Goal: Share content

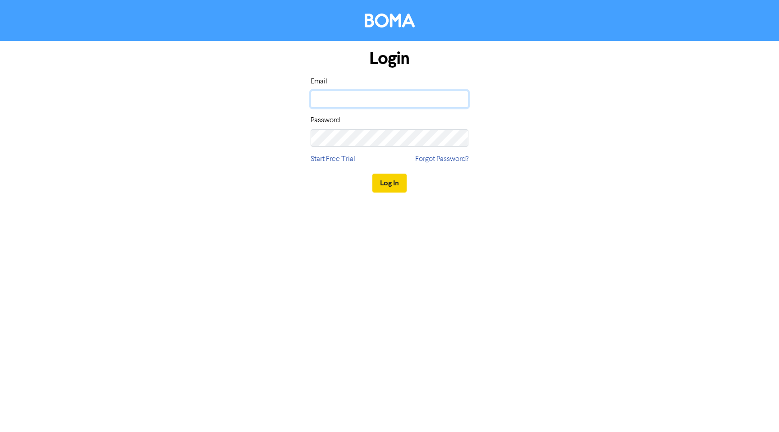
type input "[EMAIL_ADDRESS][DOMAIN_NAME]"
click at [394, 181] on button "Log In" at bounding box center [389, 183] width 34 height 19
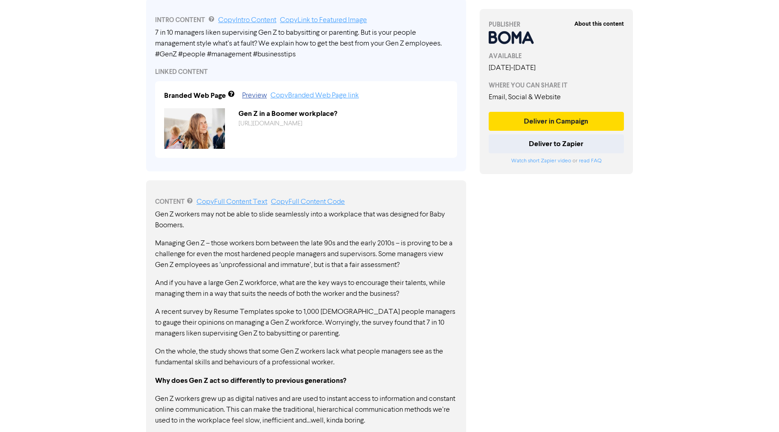
scroll to position [299, 0]
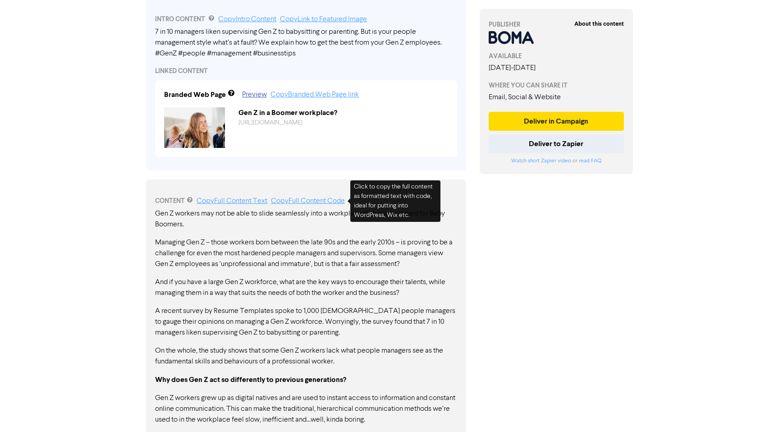
click at [328, 199] on link "Copy Full Content Code" at bounding box center [308, 200] width 74 height 7
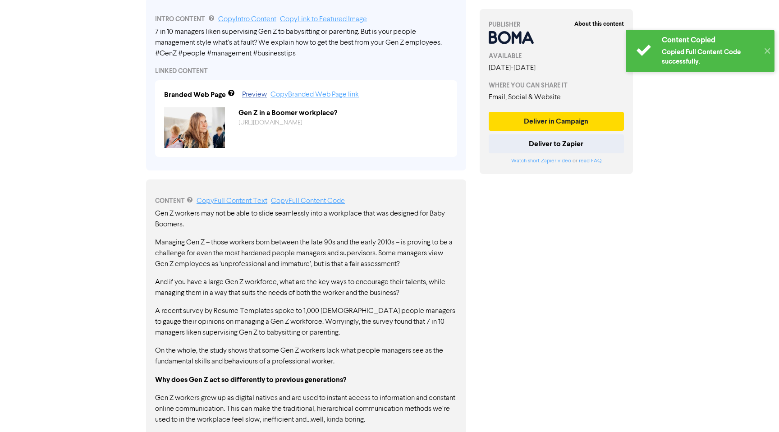
scroll to position [0, 0]
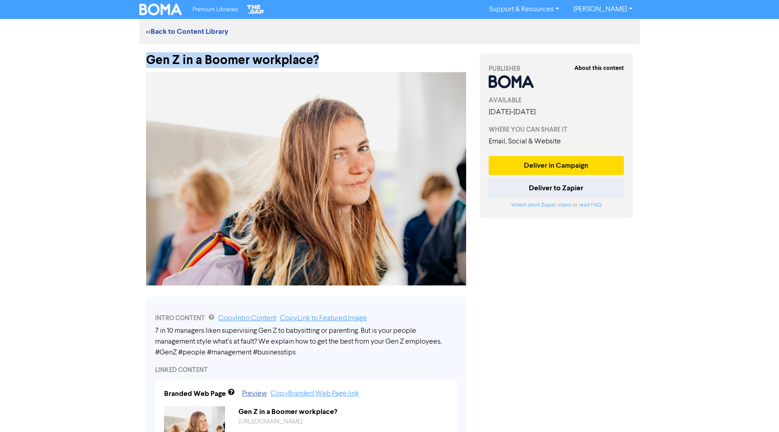
drag, startPoint x: 327, startPoint y: 59, endPoint x: 176, endPoint y: 63, distance: 150.6
click at [144, 57] on div "Gen Z in a Boomer workplace?" at bounding box center [306, 55] width 334 height 23
copy div "Gen Z in a Boomer workplace?"
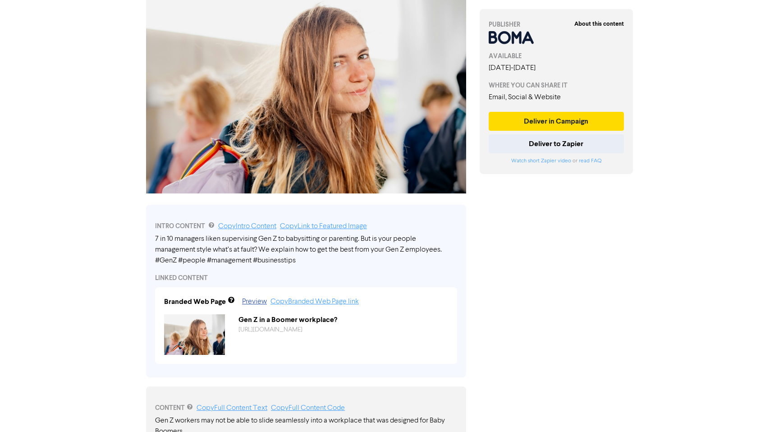
scroll to position [94, 0]
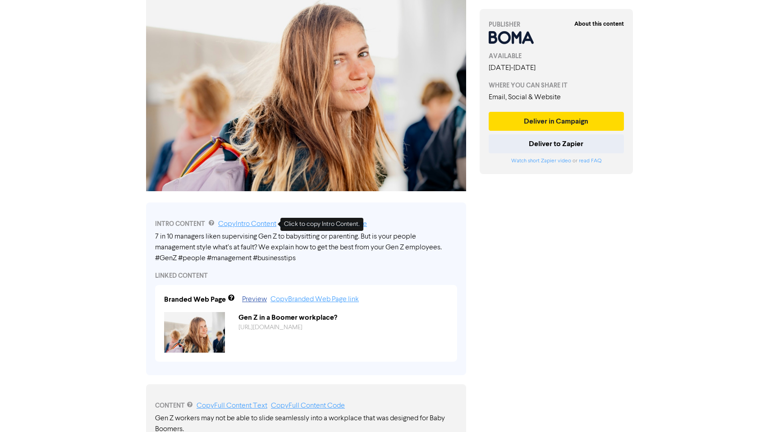
click at [268, 225] on link "Copy Intro Content" at bounding box center [247, 223] width 58 height 7
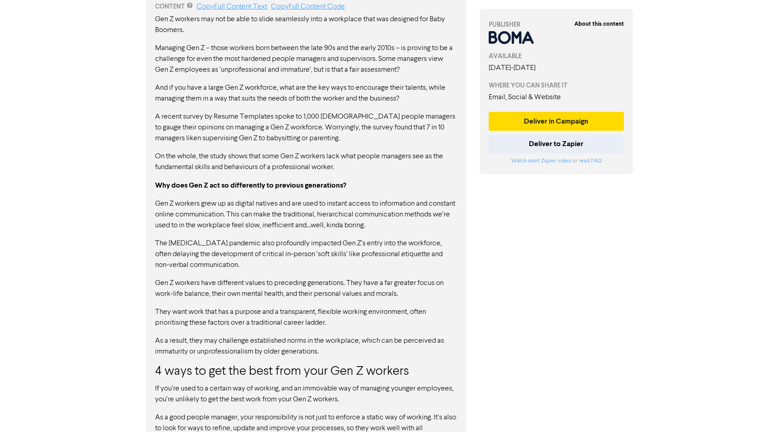
scroll to position [0, 0]
